Goal: Check status: Verify the current state of an ongoing process or item

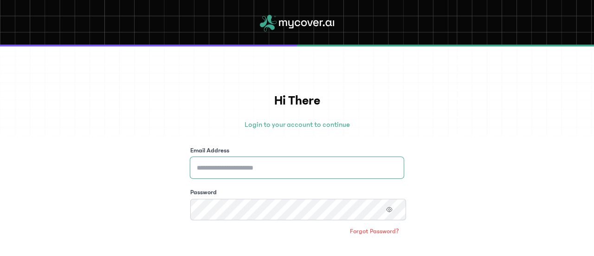
click at [233, 158] on input "Email Address" at bounding box center [297, 167] width 214 height 21
type input "**********"
click at [390, 206] on icon "button" at bounding box center [389, 209] width 6 height 6
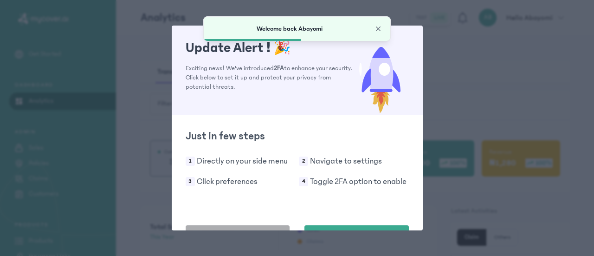
click at [215, 225] on button "Do this later" at bounding box center [238, 236] width 104 height 23
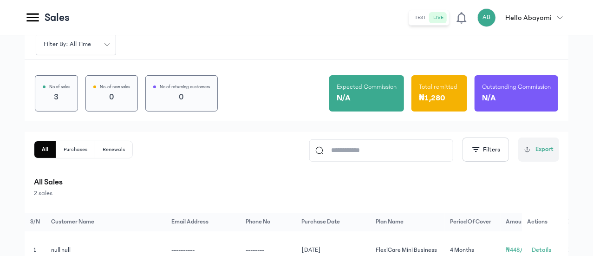
scroll to position [88, 0]
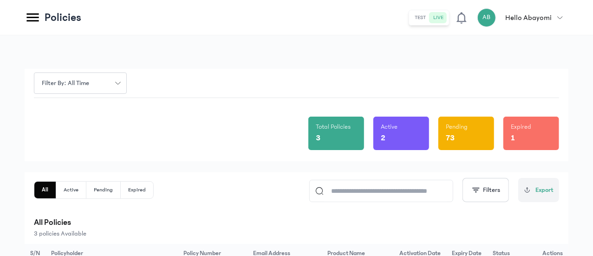
scroll to position [107, 0]
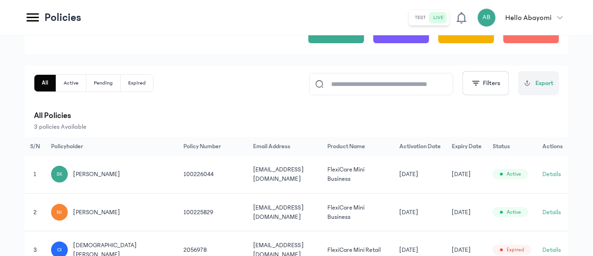
click at [299, 236] on div "Filter by: all time Total Policies 3 Active 2 Pending 73 Expired 1 All Active P…" at bounding box center [296, 117] width 593 height 376
click at [557, 169] on button "Details" at bounding box center [551, 173] width 19 height 9
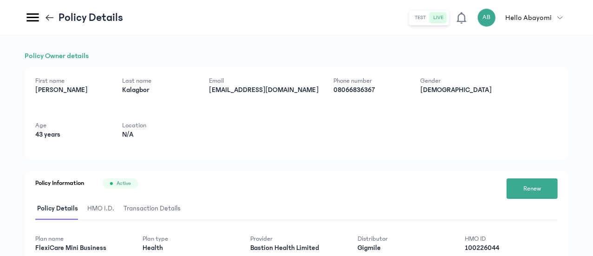
scroll to position [93, 0]
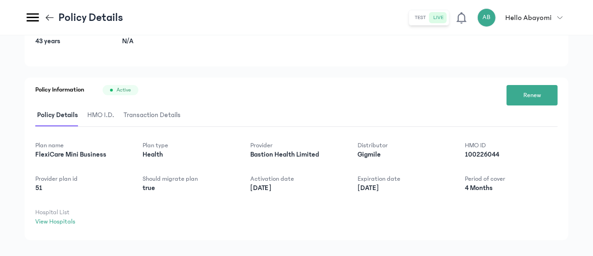
click at [182, 104] on span "Transaction Details" at bounding box center [152, 115] width 61 height 22
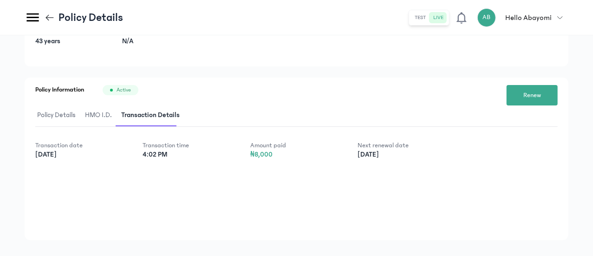
click at [114, 104] on span "HMO I.D." at bounding box center [98, 115] width 31 height 22
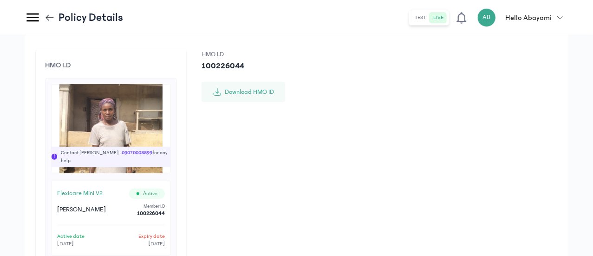
scroll to position [186, 0]
